Goal: Check status: Check status

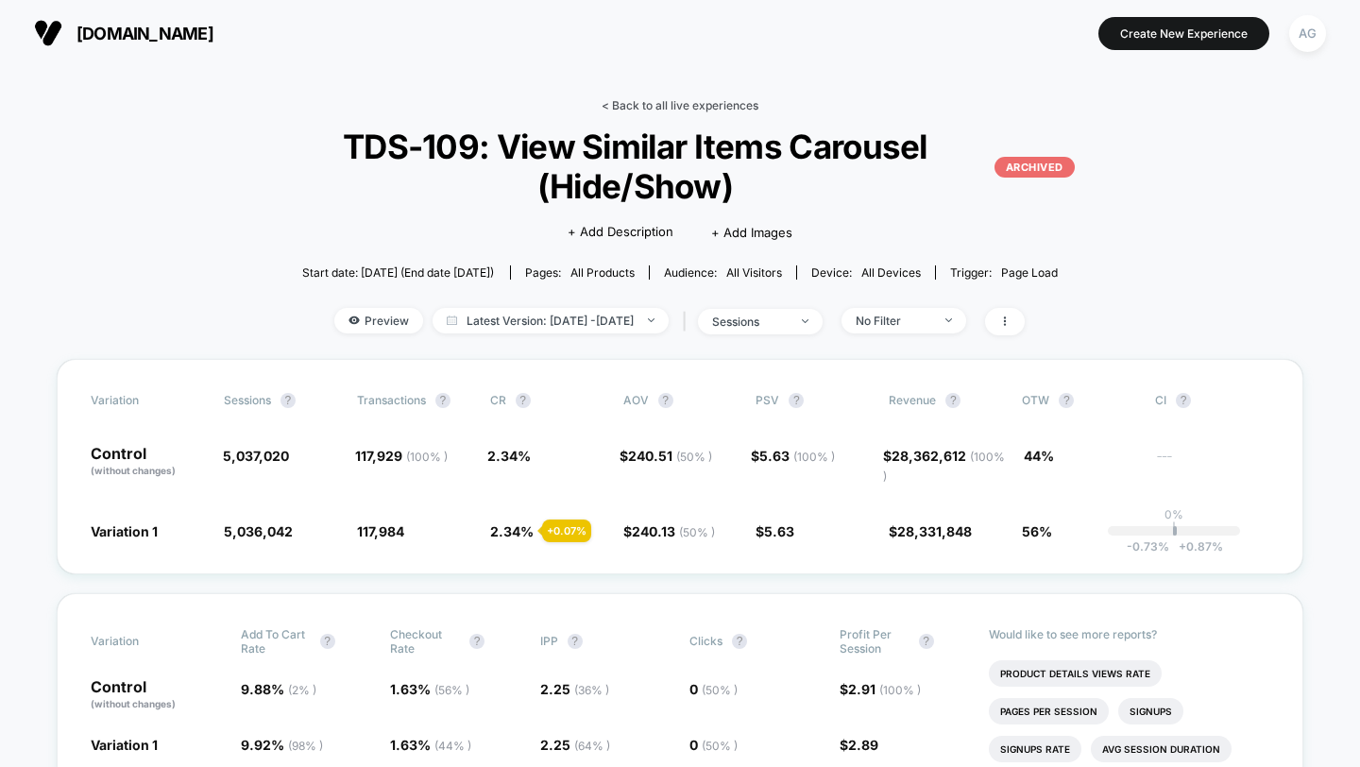
click at [638, 108] on link "< Back to all live experiences" at bounding box center [679, 105] width 157 height 14
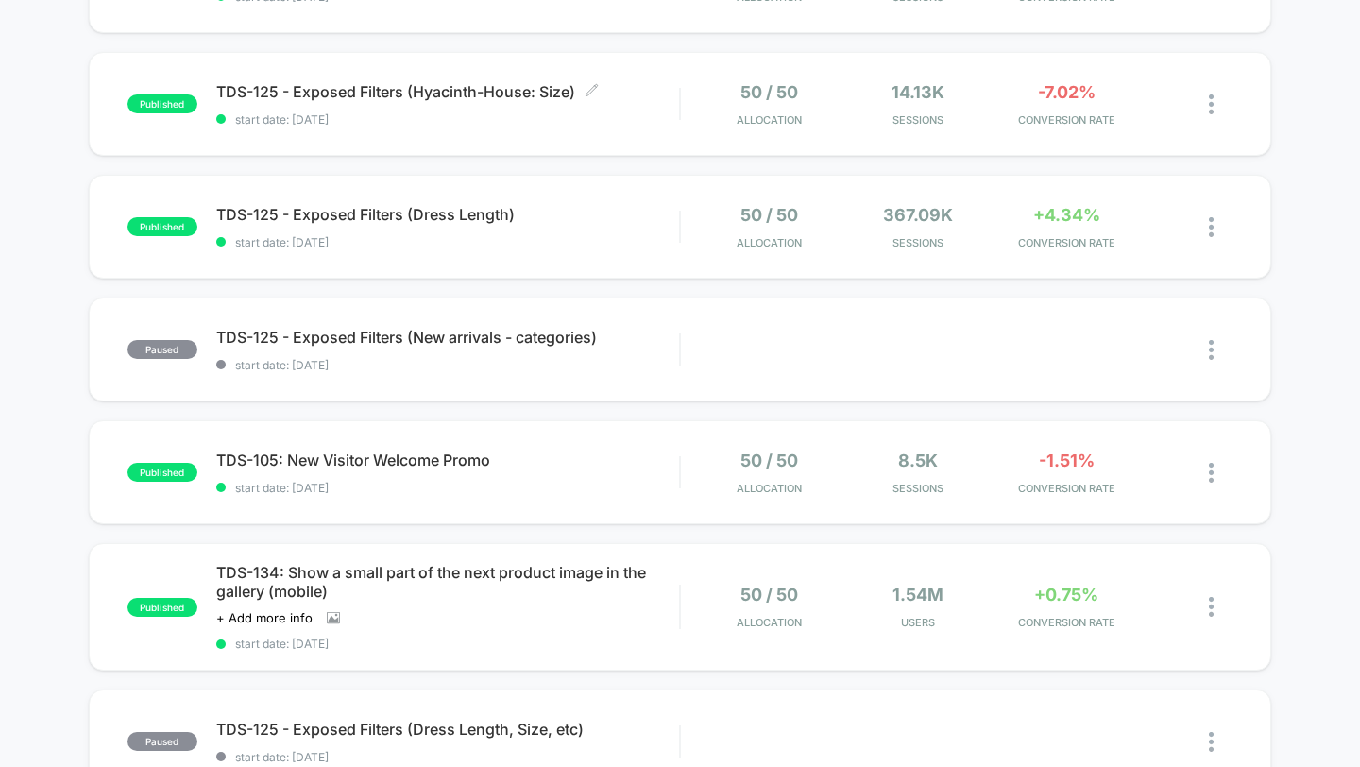
scroll to position [784, 0]
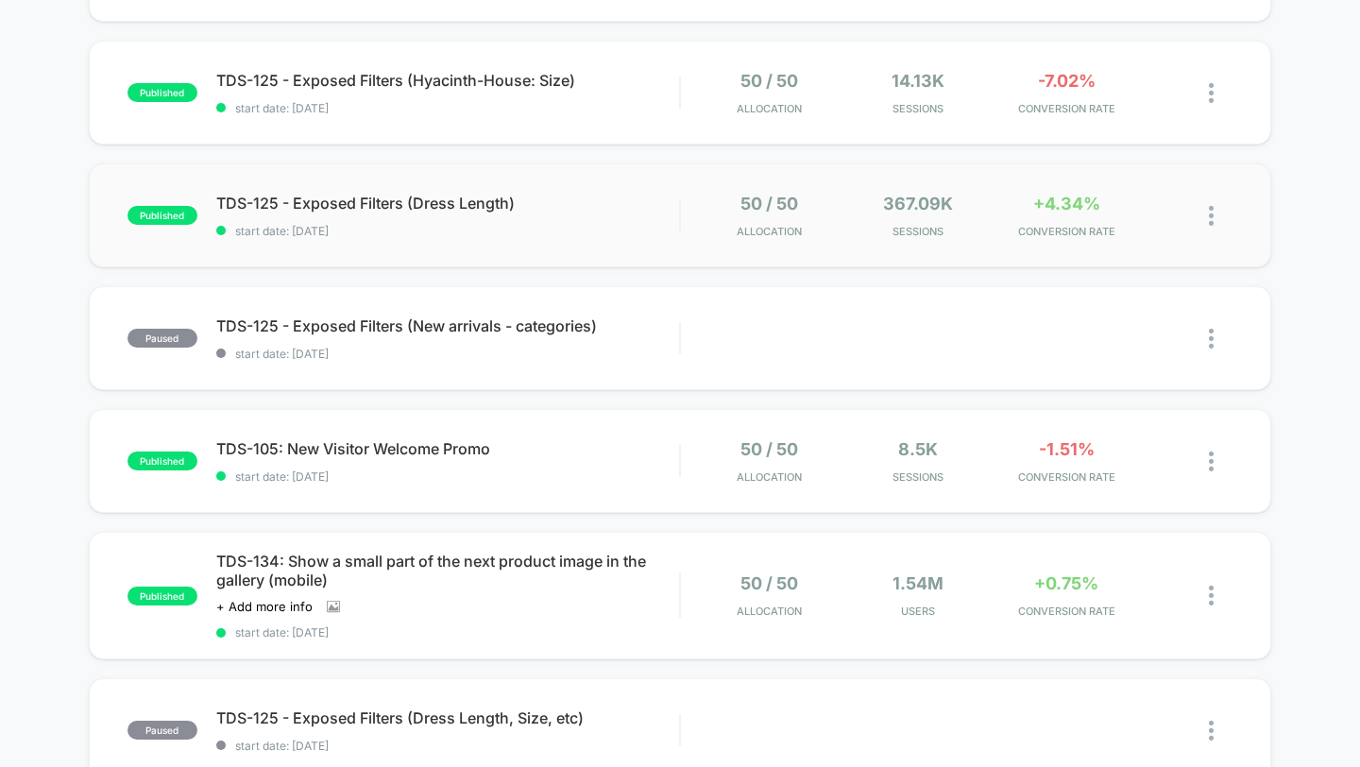
click at [613, 184] on div "published TDS-125 - Exposed Filters (Dress Length) start date: [DATE] 50 / 50 A…" at bounding box center [680, 215] width 1183 height 104
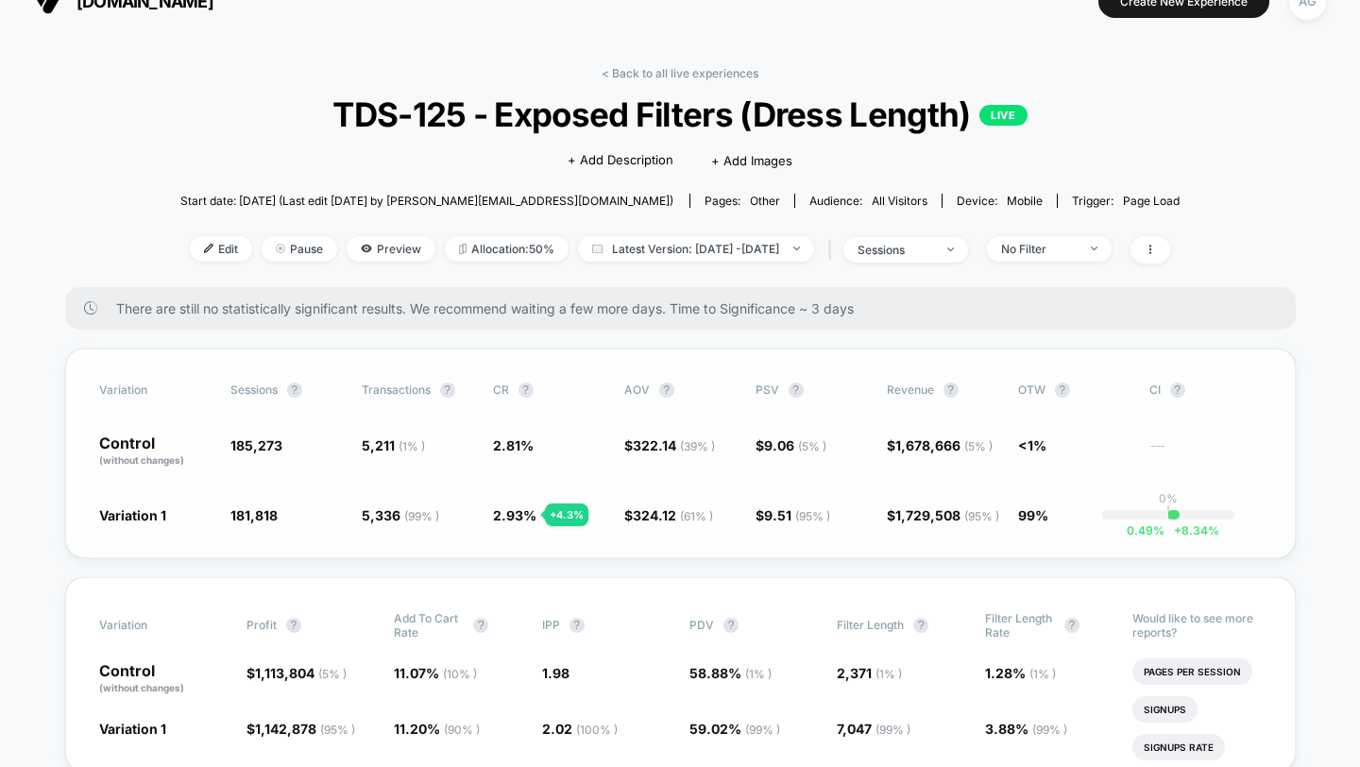
scroll to position [28, 0]
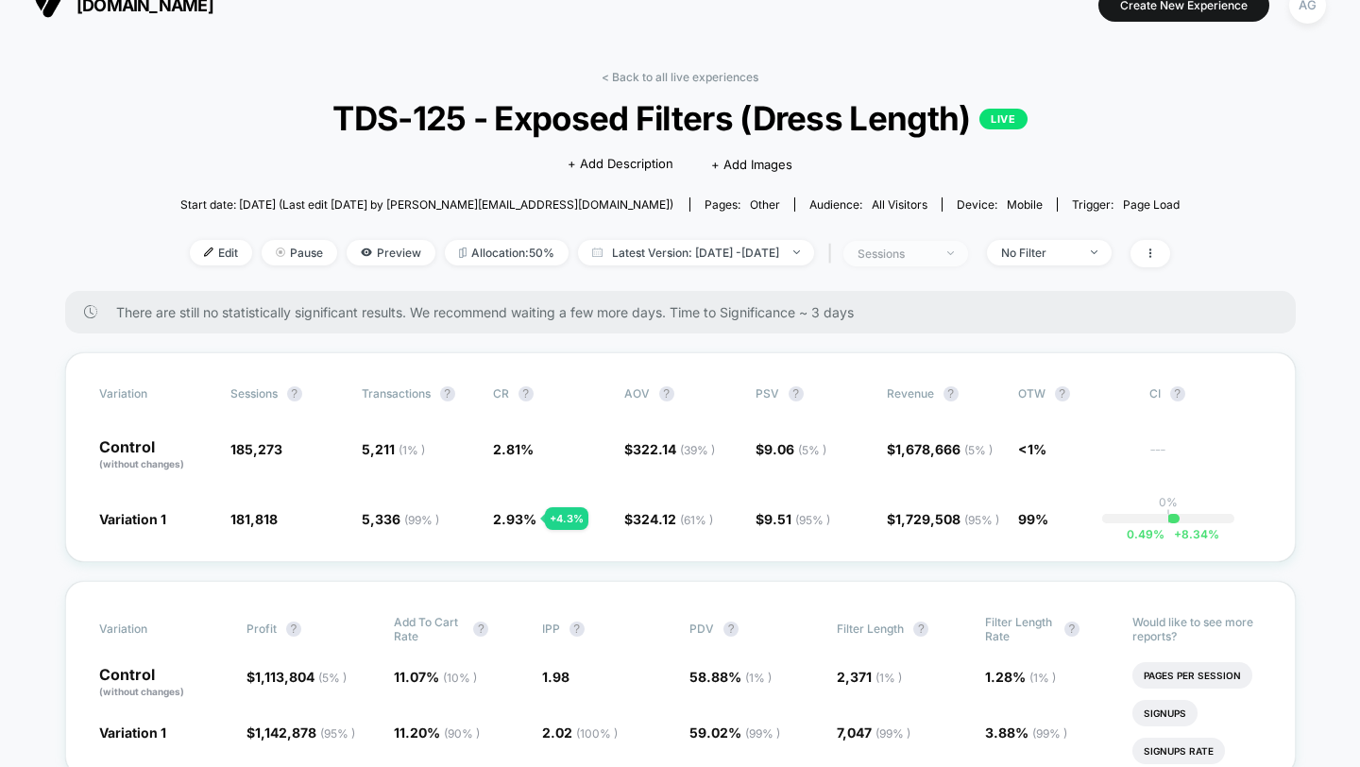
click at [930, 254] on div "sessions" at bounding box center [895, 253] width 76 height 14
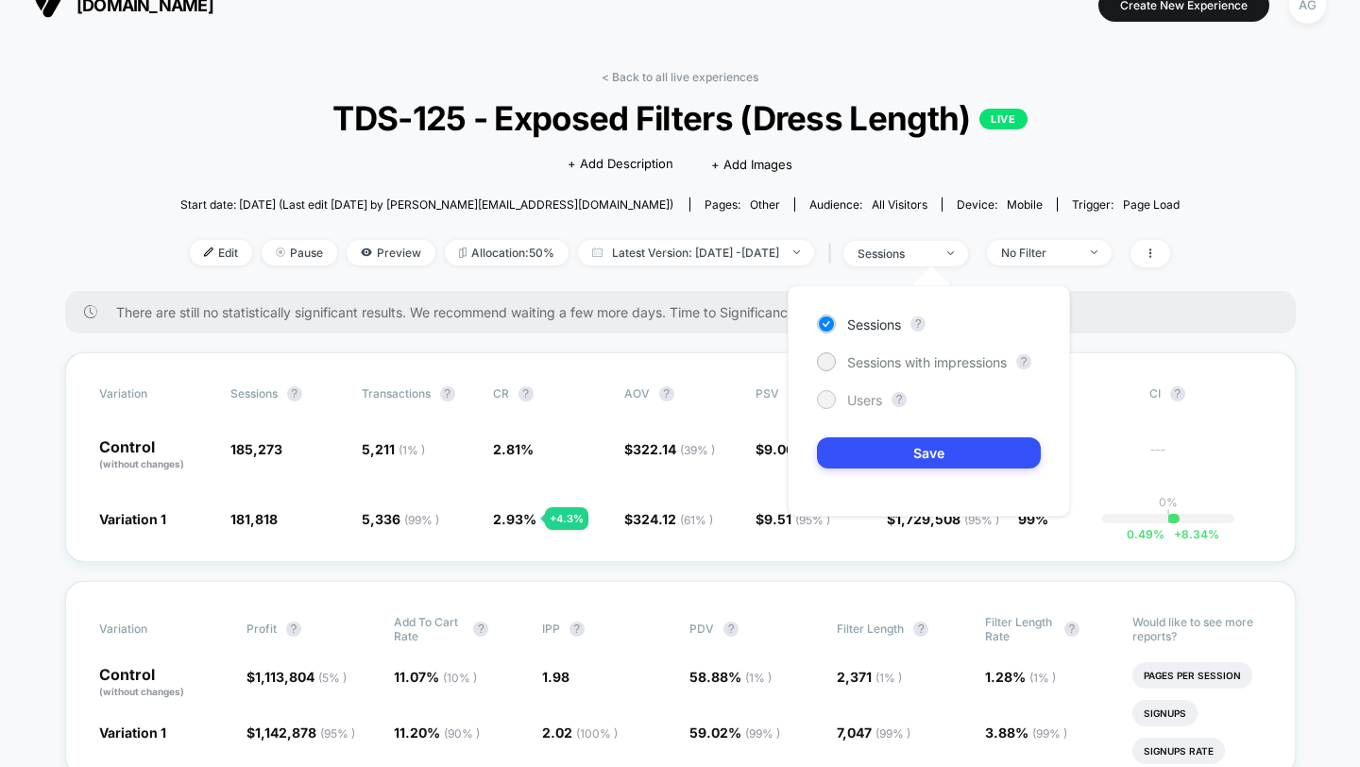
click at [870, 395] on span "Users" at bounding box center [864, 400] width 35 height 16
click at [871, 459] on button "Save" at bounding box center [929, 452] width 224 height 31
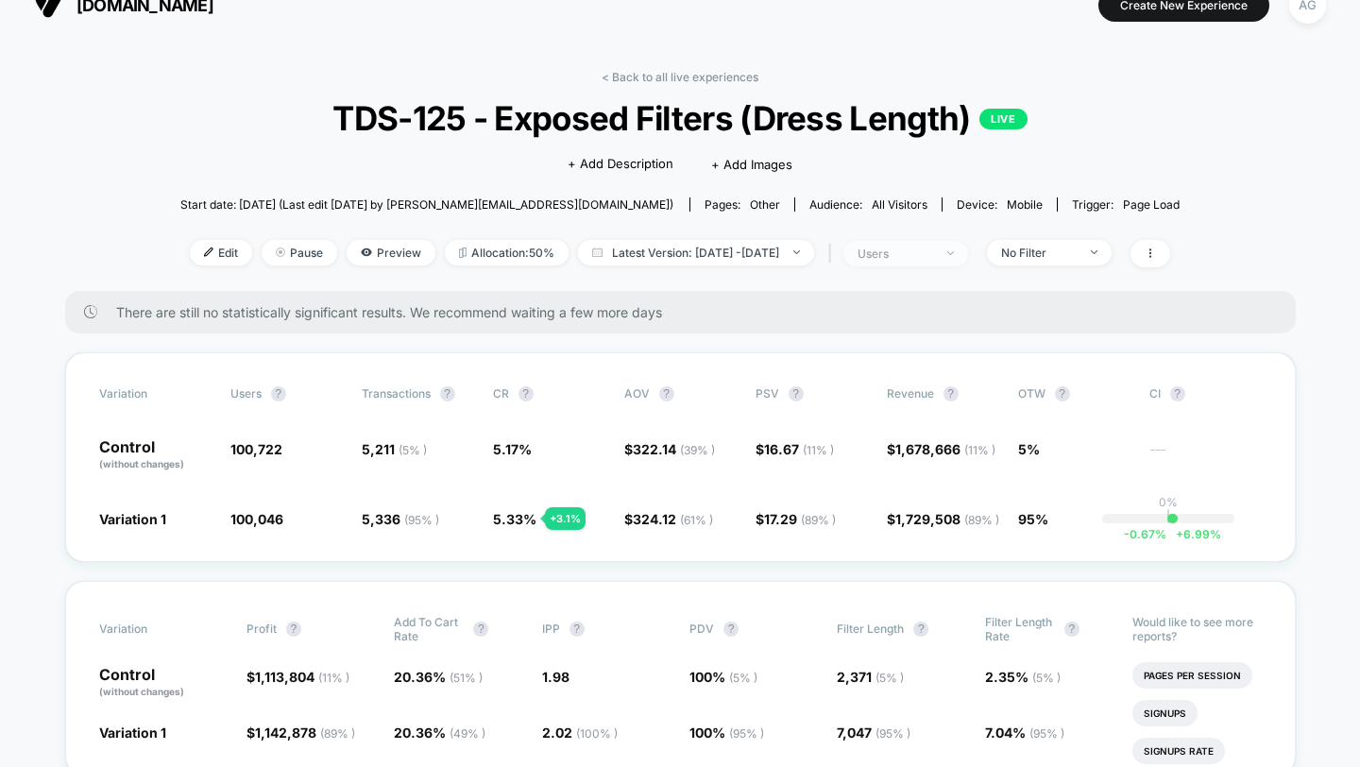
click at [933, 258] on div "users" at bounding box center [895, 253] width 76 height 14
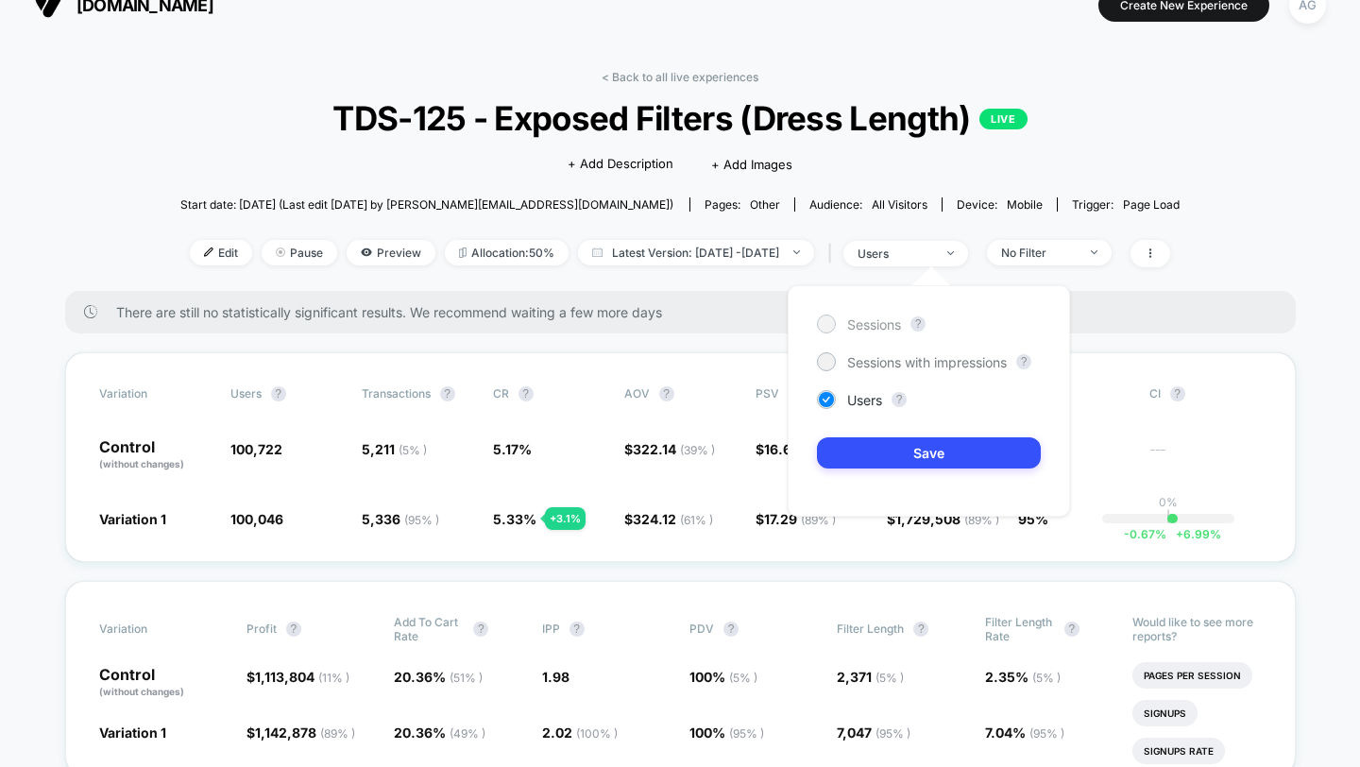
click at [889, 324] on span "Sessions" at bounding box center [874, 324] width 54 height 16
click at [913, 456] on button "Save" at bounding box center [929, 452] width 224 height 31
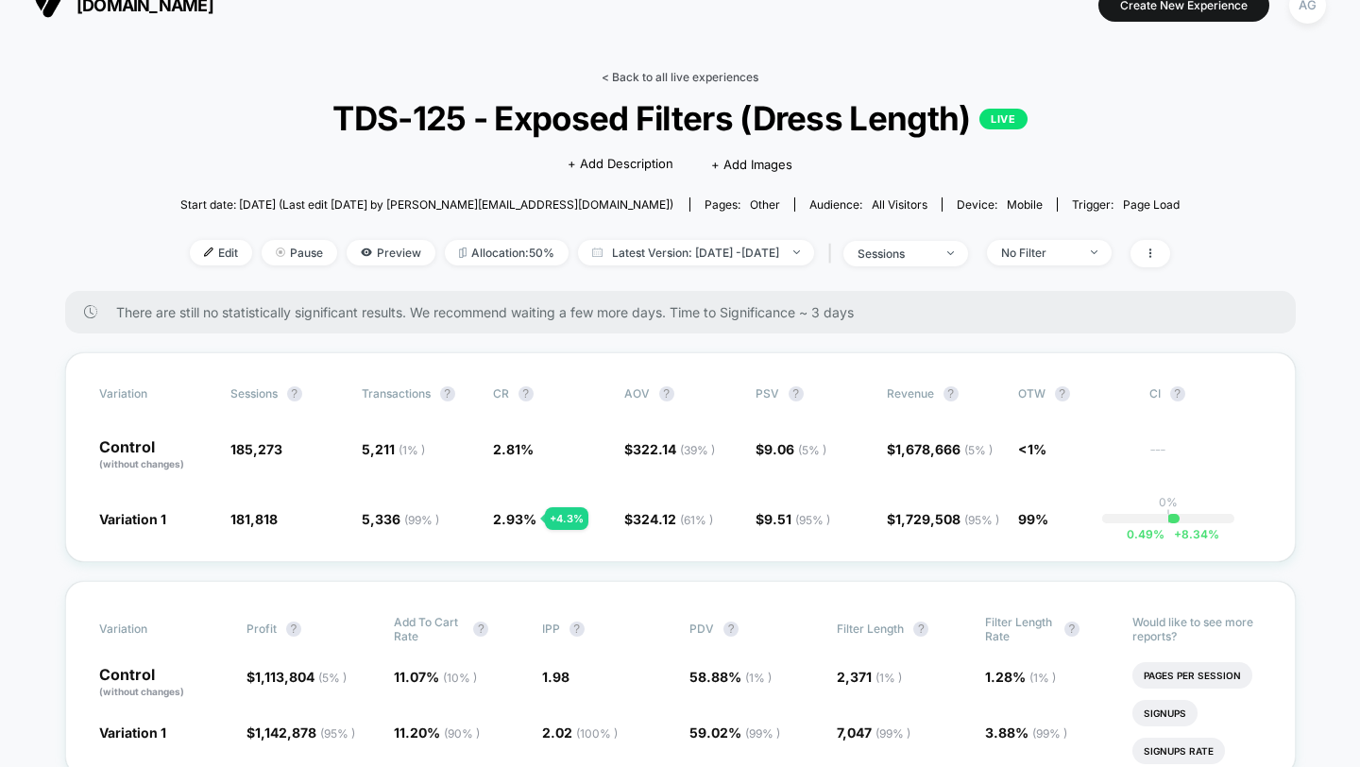
click at [646, 78] on link "< Back to all live experiences" at bounding box center [679, 77] width 157 height 14
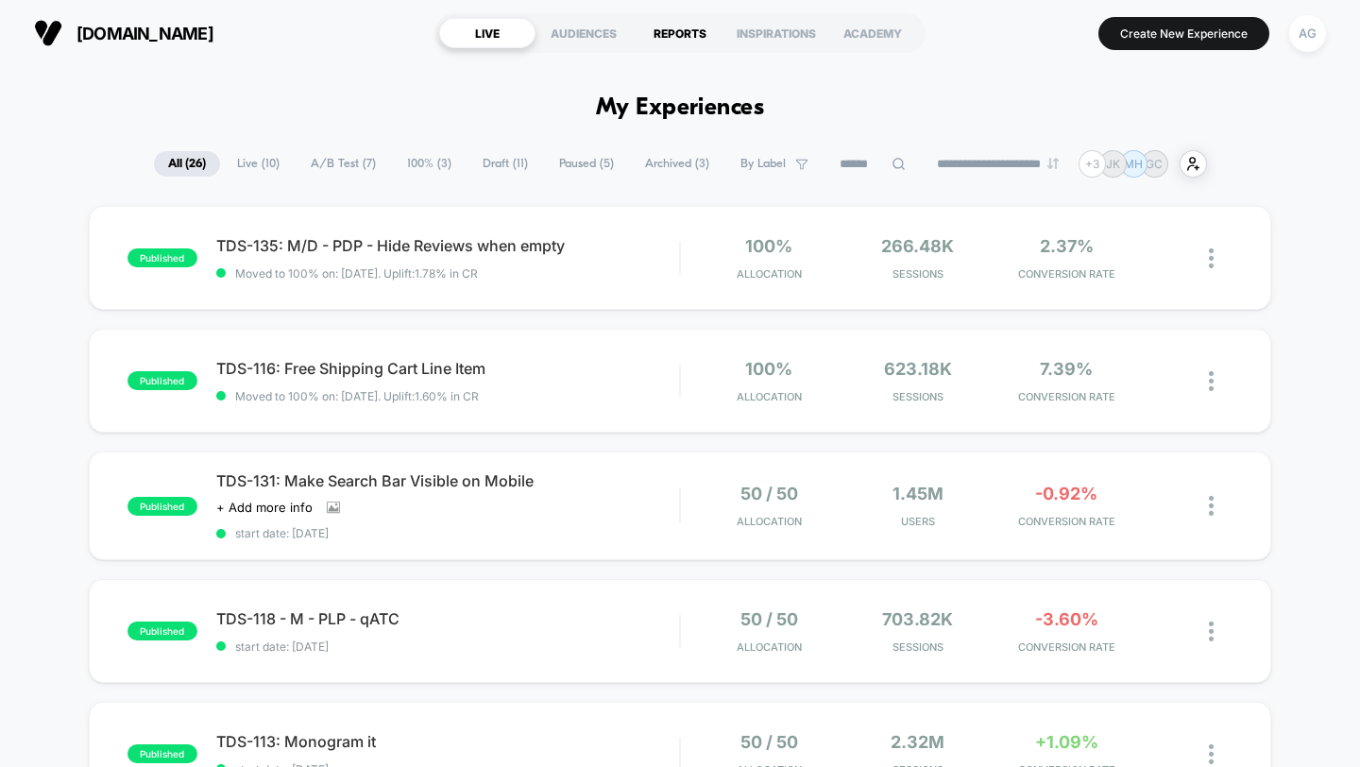
click at [675, 35] on div "REPORTS" at bounding box center [680, 33] width 96 height 30
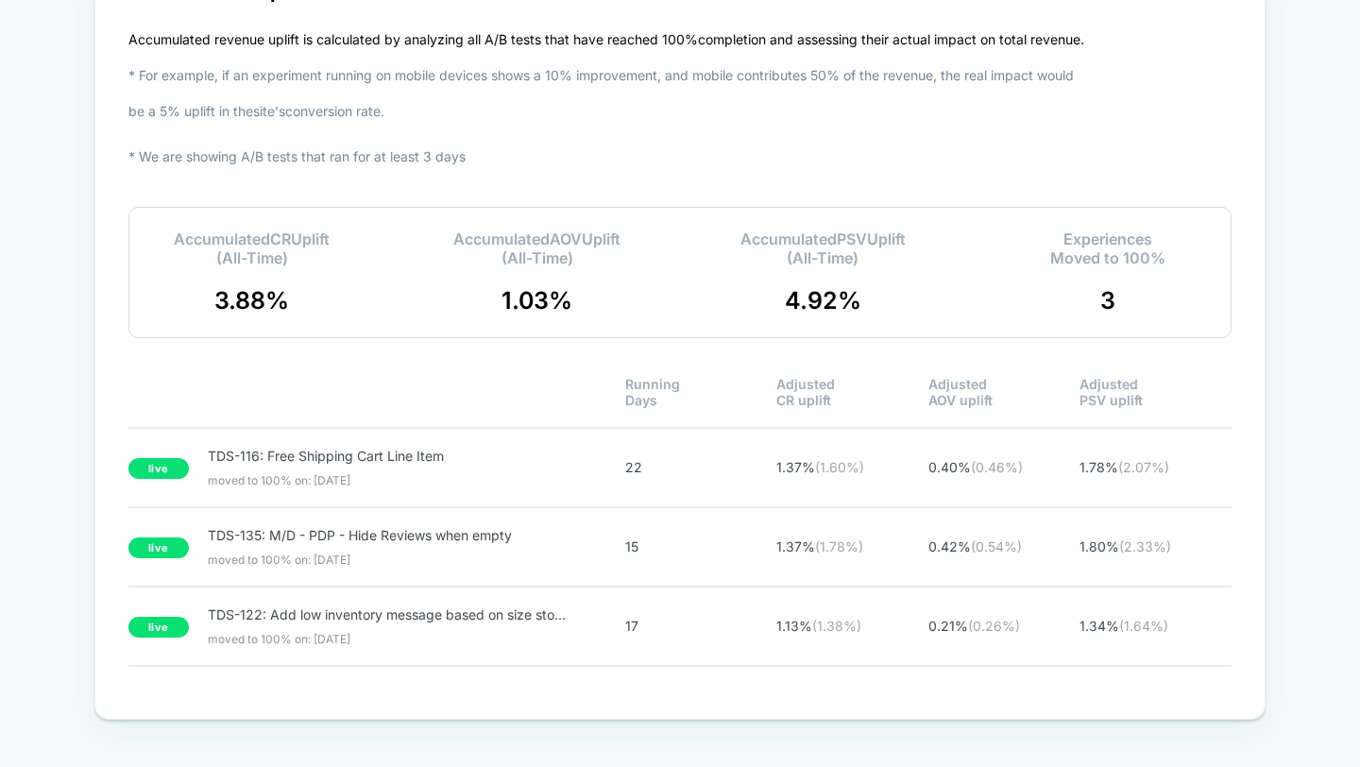
scroll to position [2480, 0]
click at [424, 527] on span "TDS-135: M/D - PDP - Hide Reviews when empty" at bounding box center [387, 535] width 358 height 16
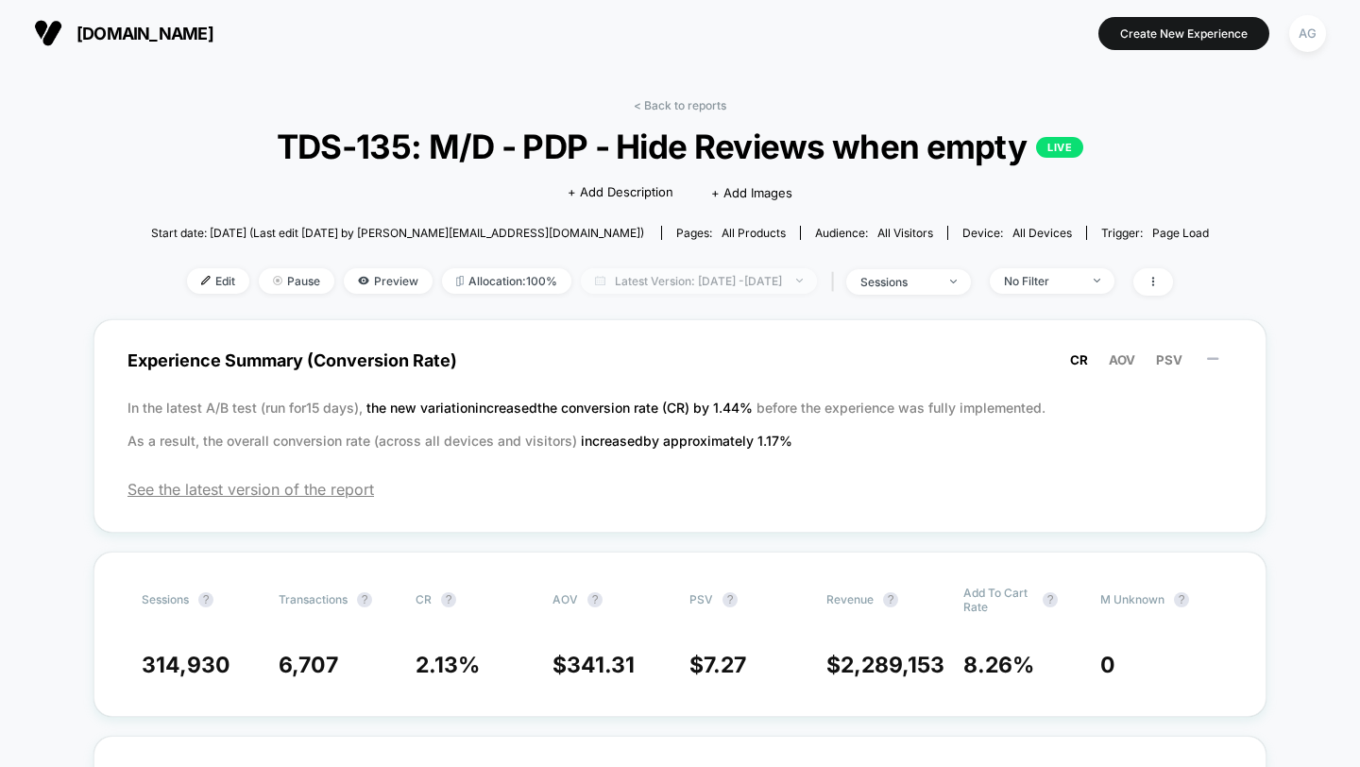
click at [804, 283] on span "Latest Version: [DATE] - [DATE]" at bounding box center [699, 280] width 236 height 25
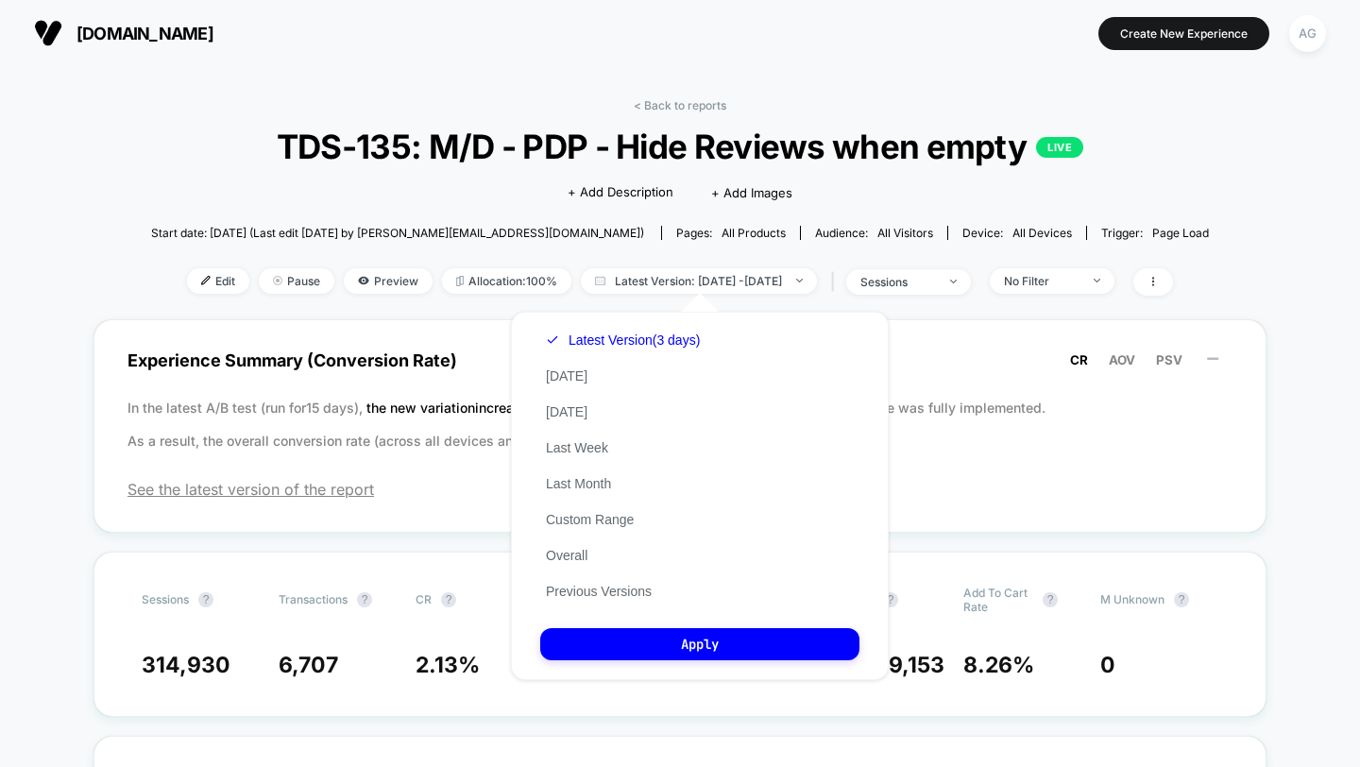
click at [600, 581] on div "Latest Version (3 days) [DATE] [DATE] Last Week Last Month Custom Range Overall…" at bounding box center [622, 465] width 165 height 287
click at [600, 583] on button "Previous Versions" at bounding box center [598, 591] width 117 height 17
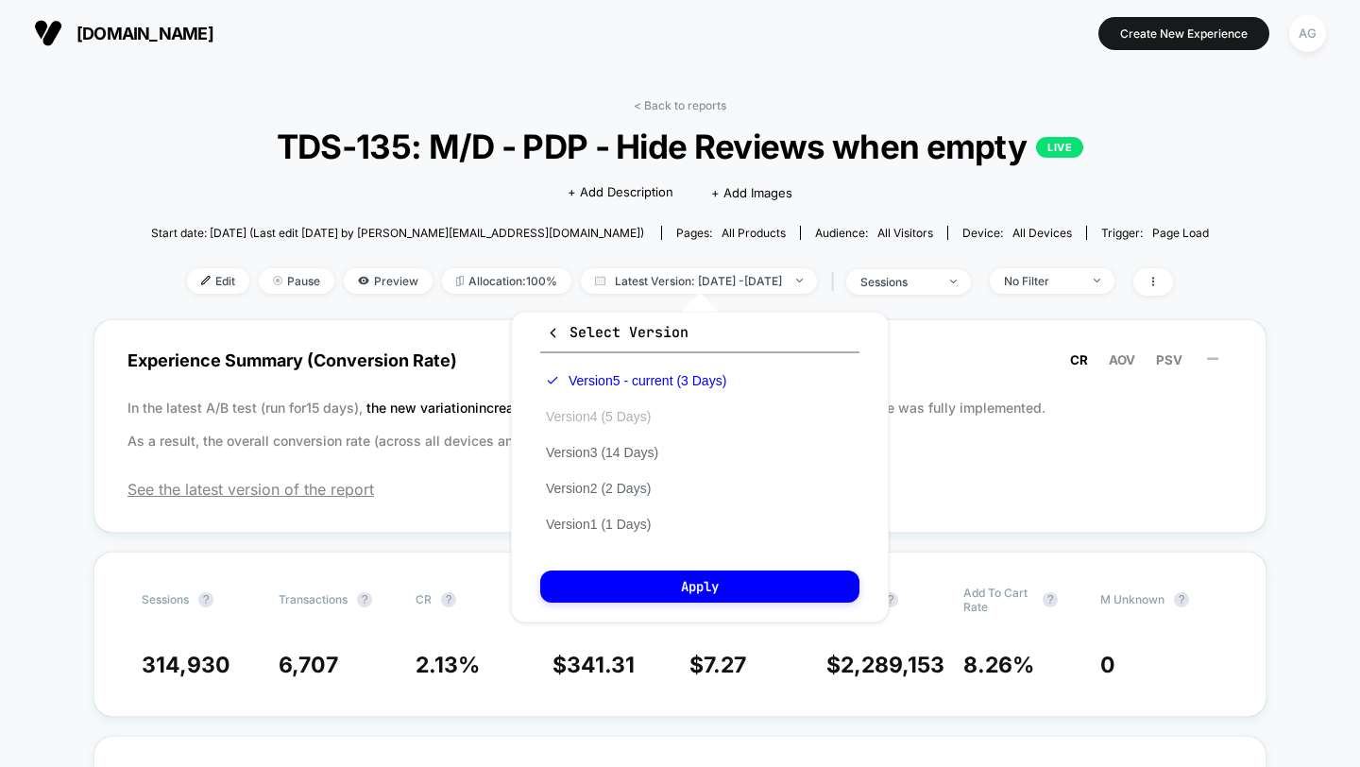
click at [609, 418] on button "Version 4 (5 Days)" at bounding box center [598, 416] width 116 height 17
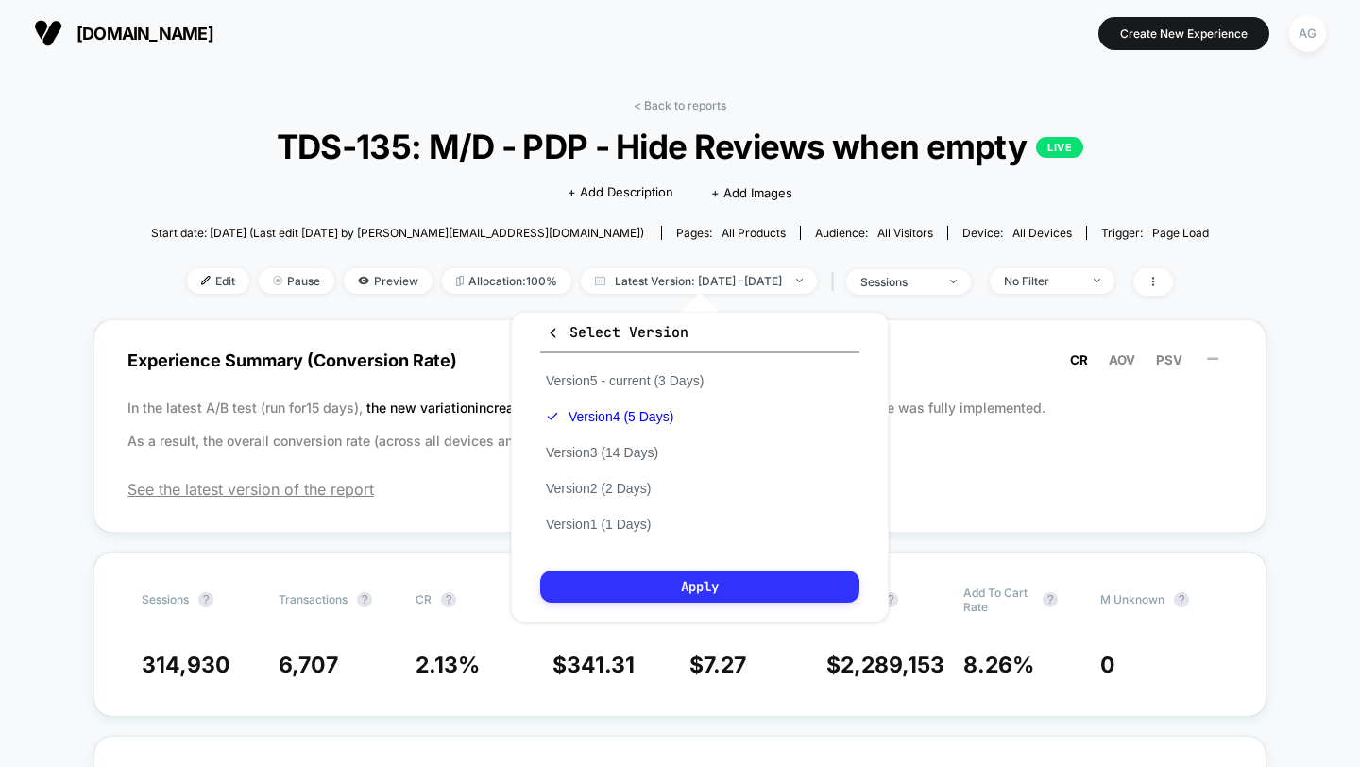
click at [635, 586] on button "Apply" at bounding box center [699, 586] width 319 height 32
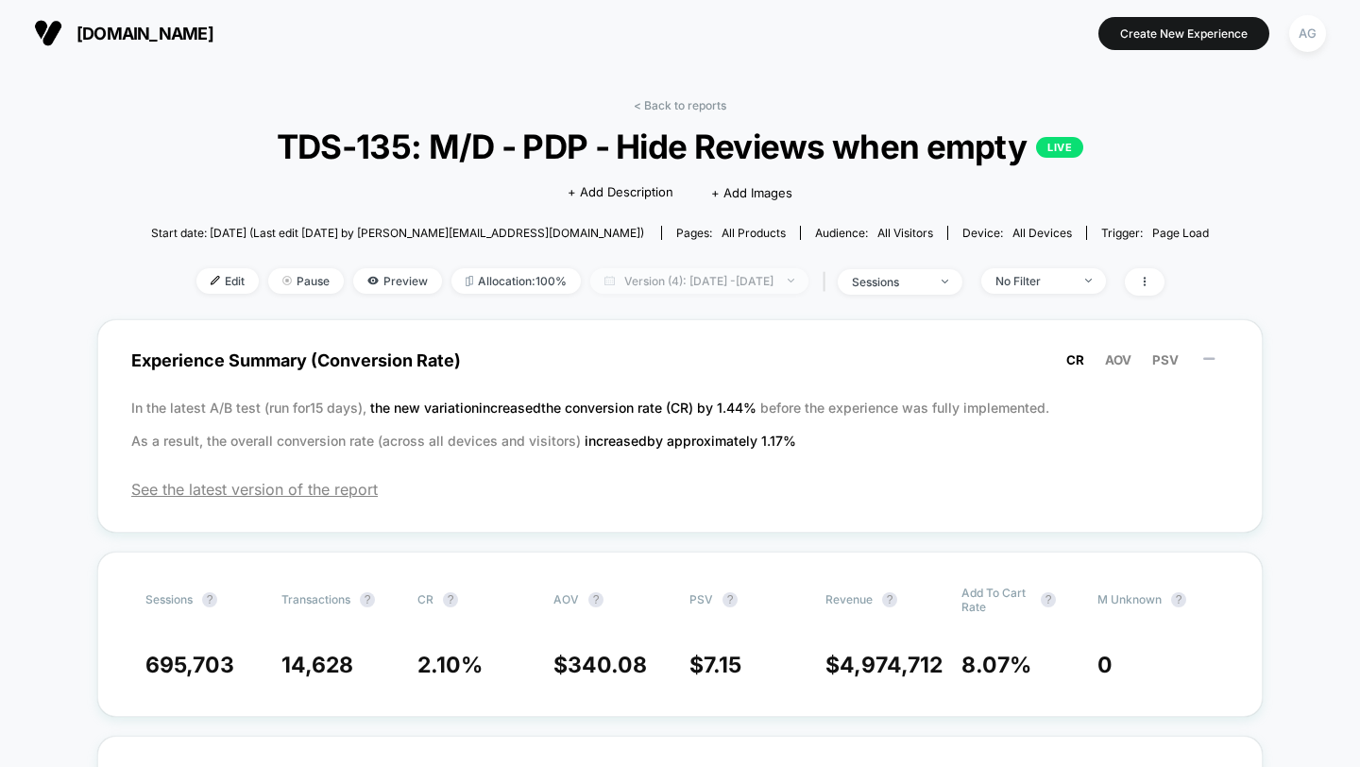
click at [681, 283] on span "Version (4): [DATE] - [DATE]" at bounding box center [699, 280] width 218 height 25
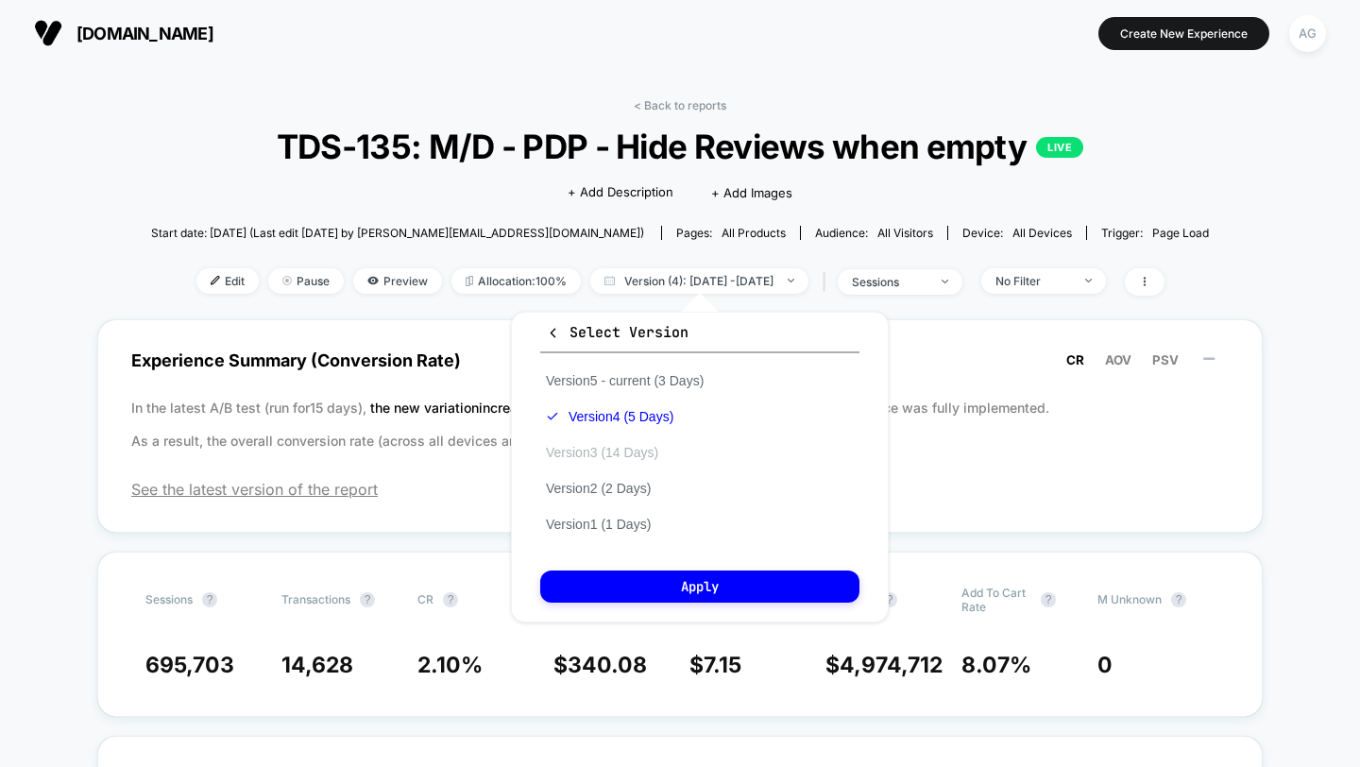
click at [635, 453] on button "Version 3 (14 Days)" at bounding box center [602, 452] width 124 height 17
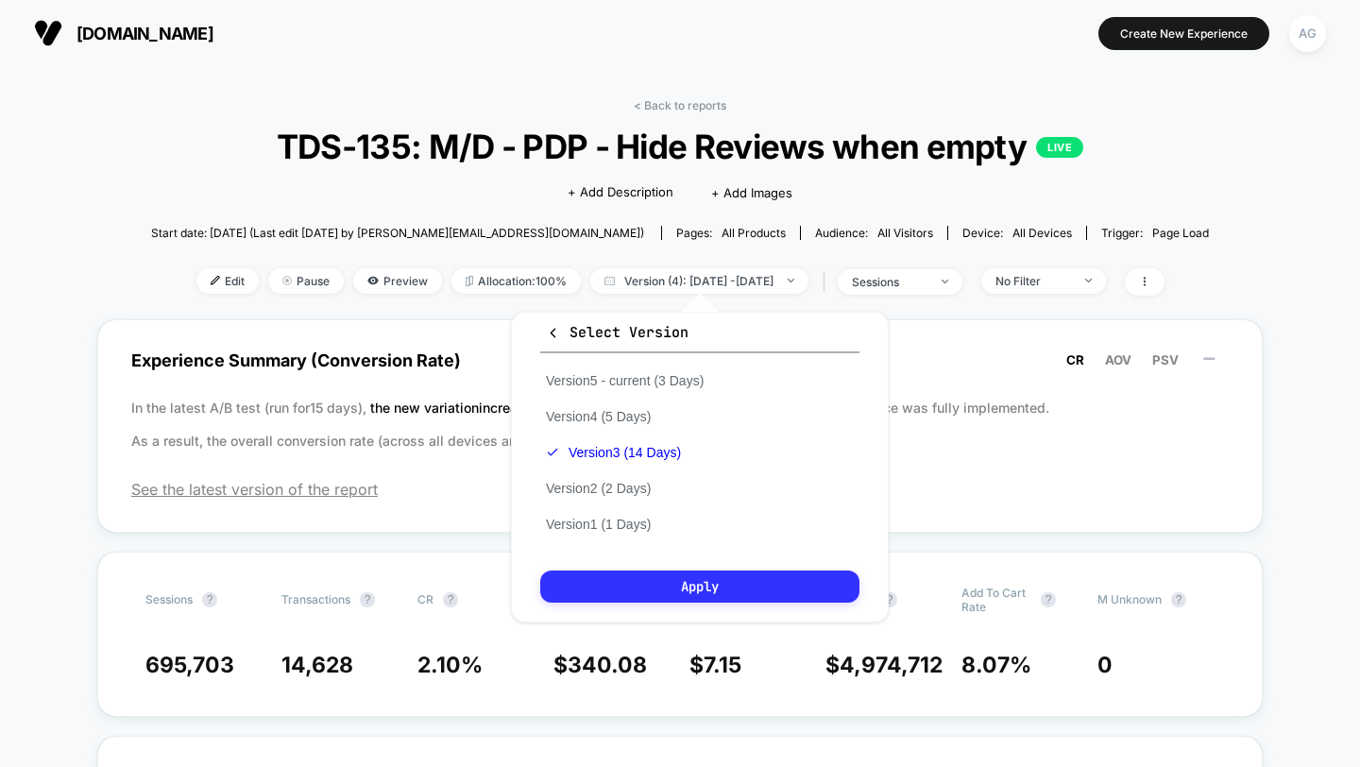
click at [635, 587] on button "Apply" at bounding box center [699, 586] width 319 height 32
